Goal: Task Accomplishment & Management: Complete application form

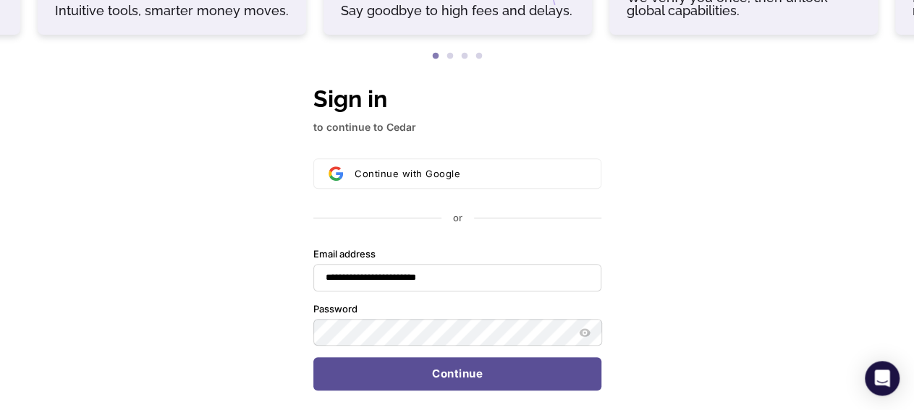
scroll to position [334, 0]
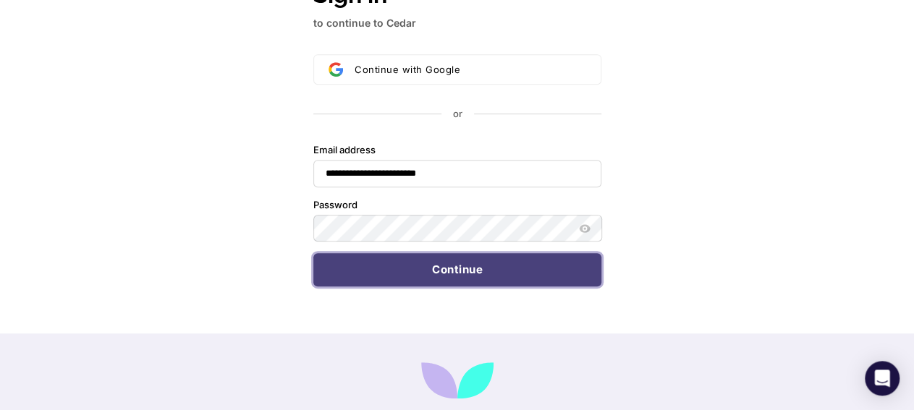
click at [442, 272] on button "Continue" at bounding box center [457, 269] width 288 height 33
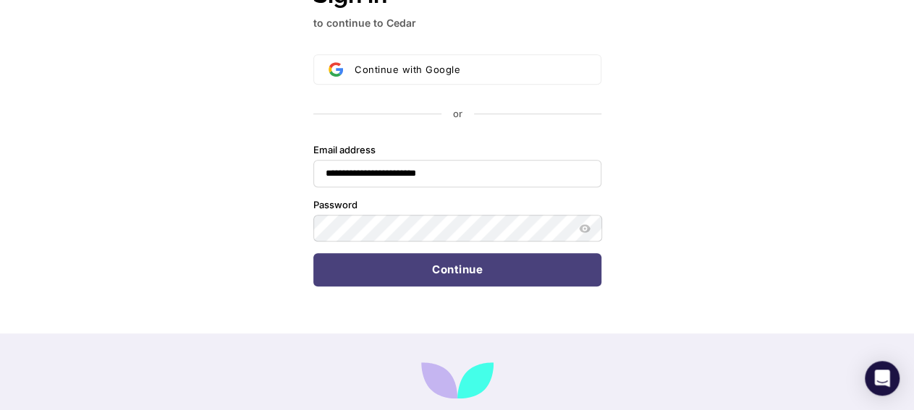
type input "**********"
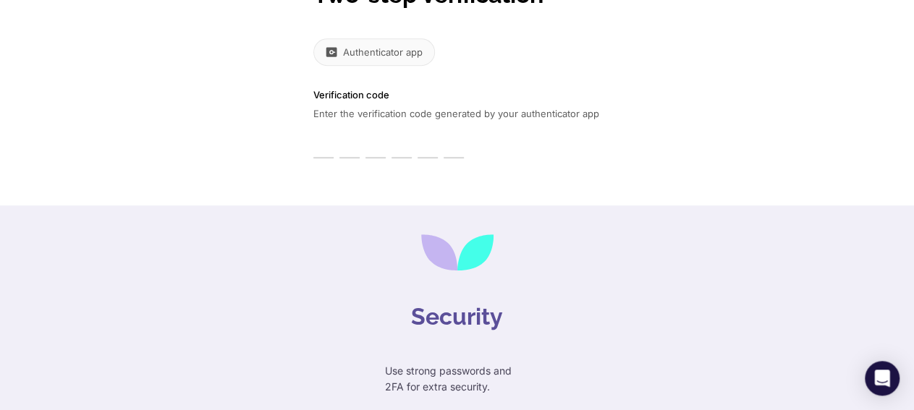
type input "*"
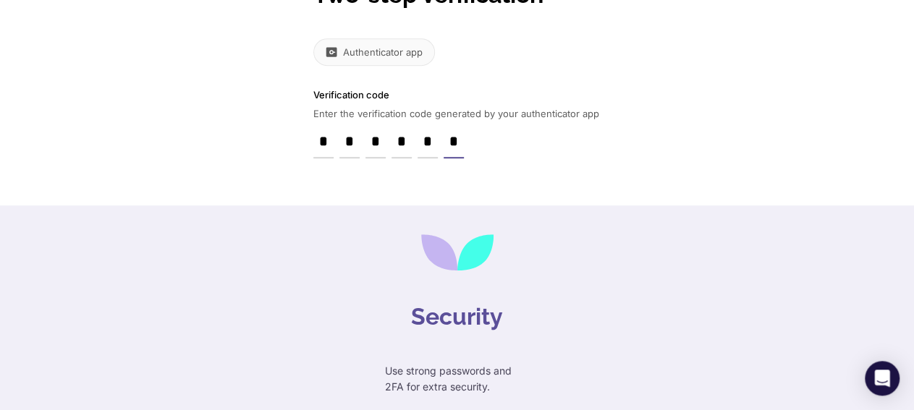
type input "*"
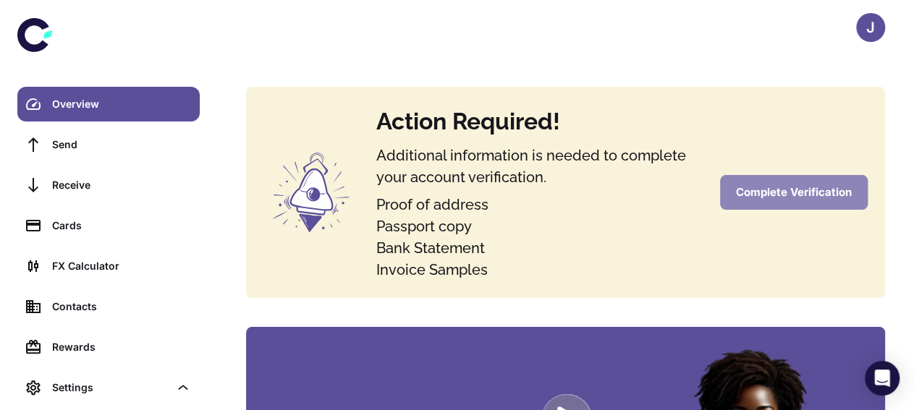
click at [767, 193] on button "Complete Verification" at bounding box center [794, 192] width 148 height 35
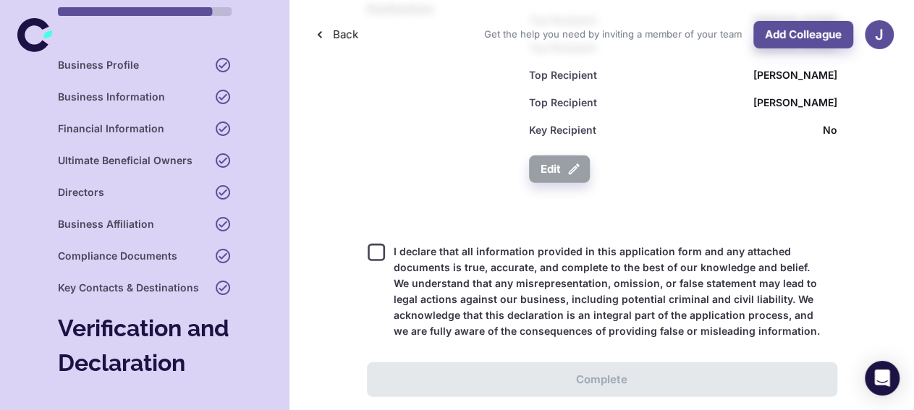
scroll to position [1996, 0]
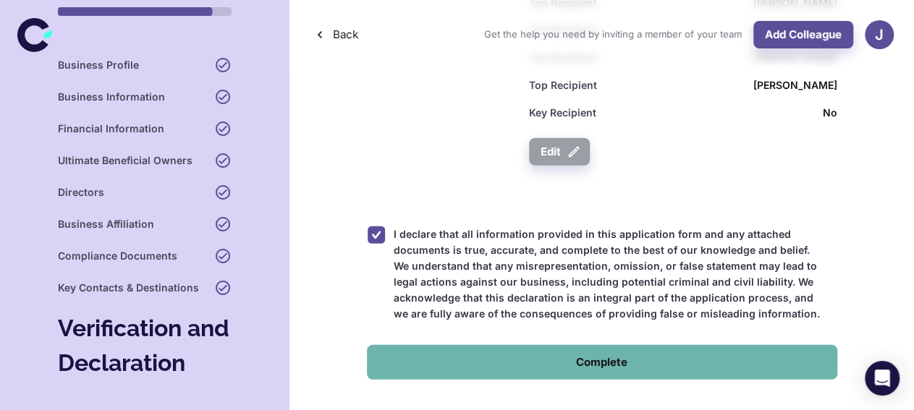
click at [679, 345] on button "Complete" at bounding box center [602, 362] width 470 height 35
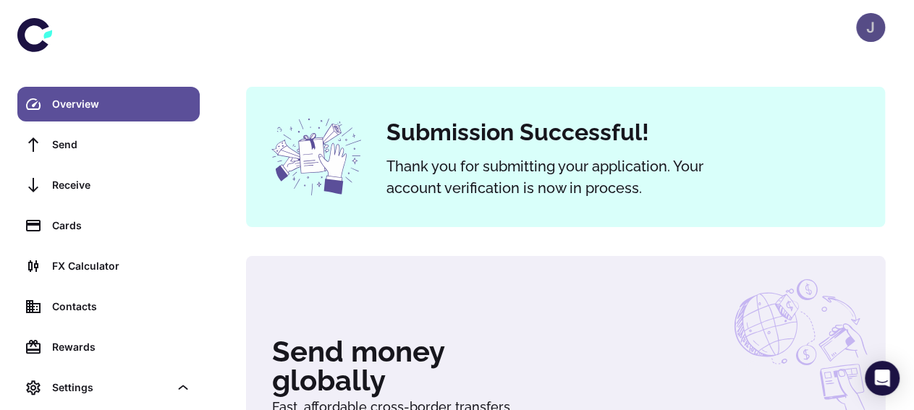
click at [872, 30] on div "J" at bounding box center [870, 27] width 29 height 29
